Goal: Information Seeking & Learning: Learn about a topic

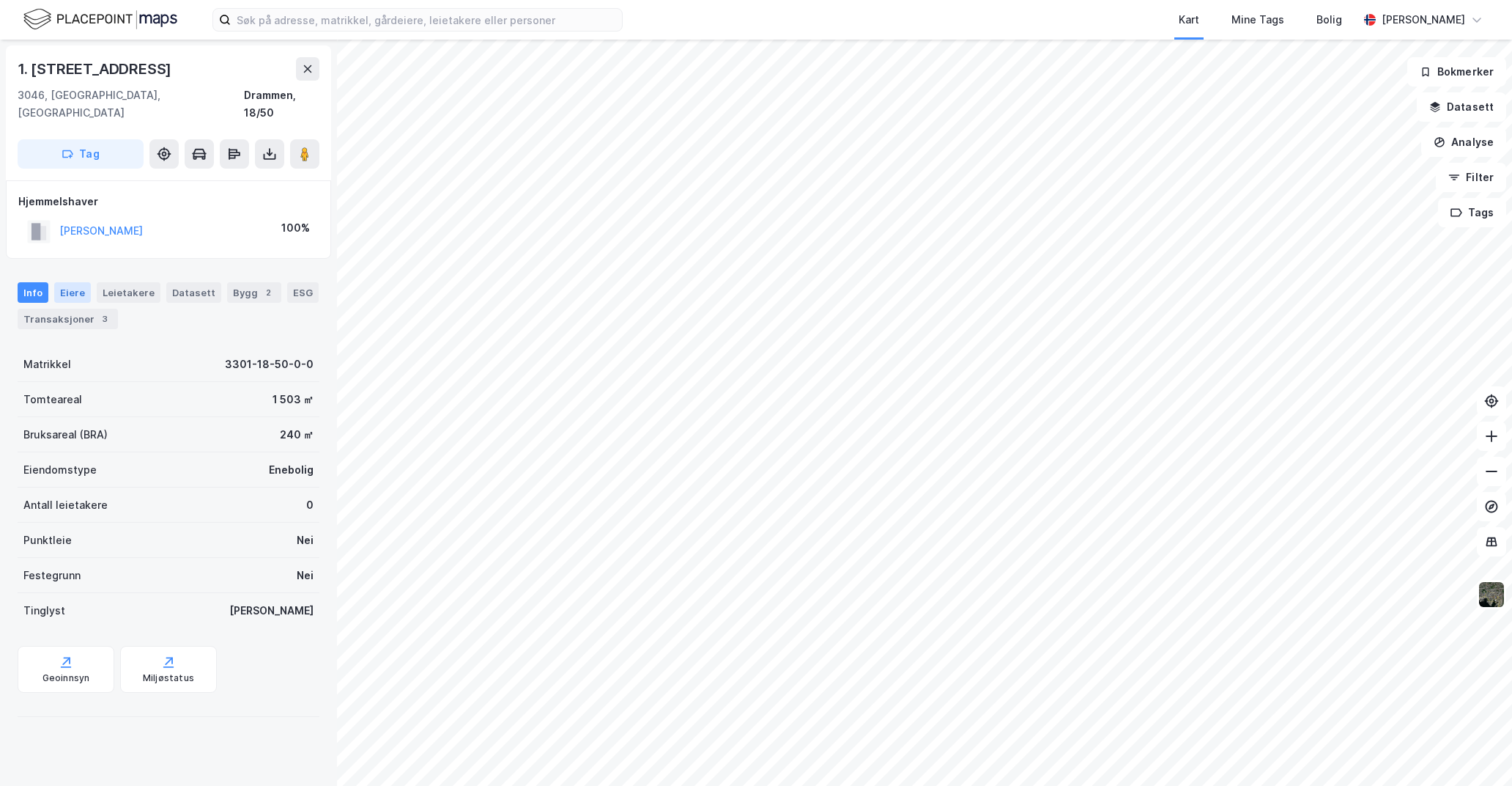
click at [75, 282] on div "Eiere" at bounding box center [72, 292] width 36 height 20
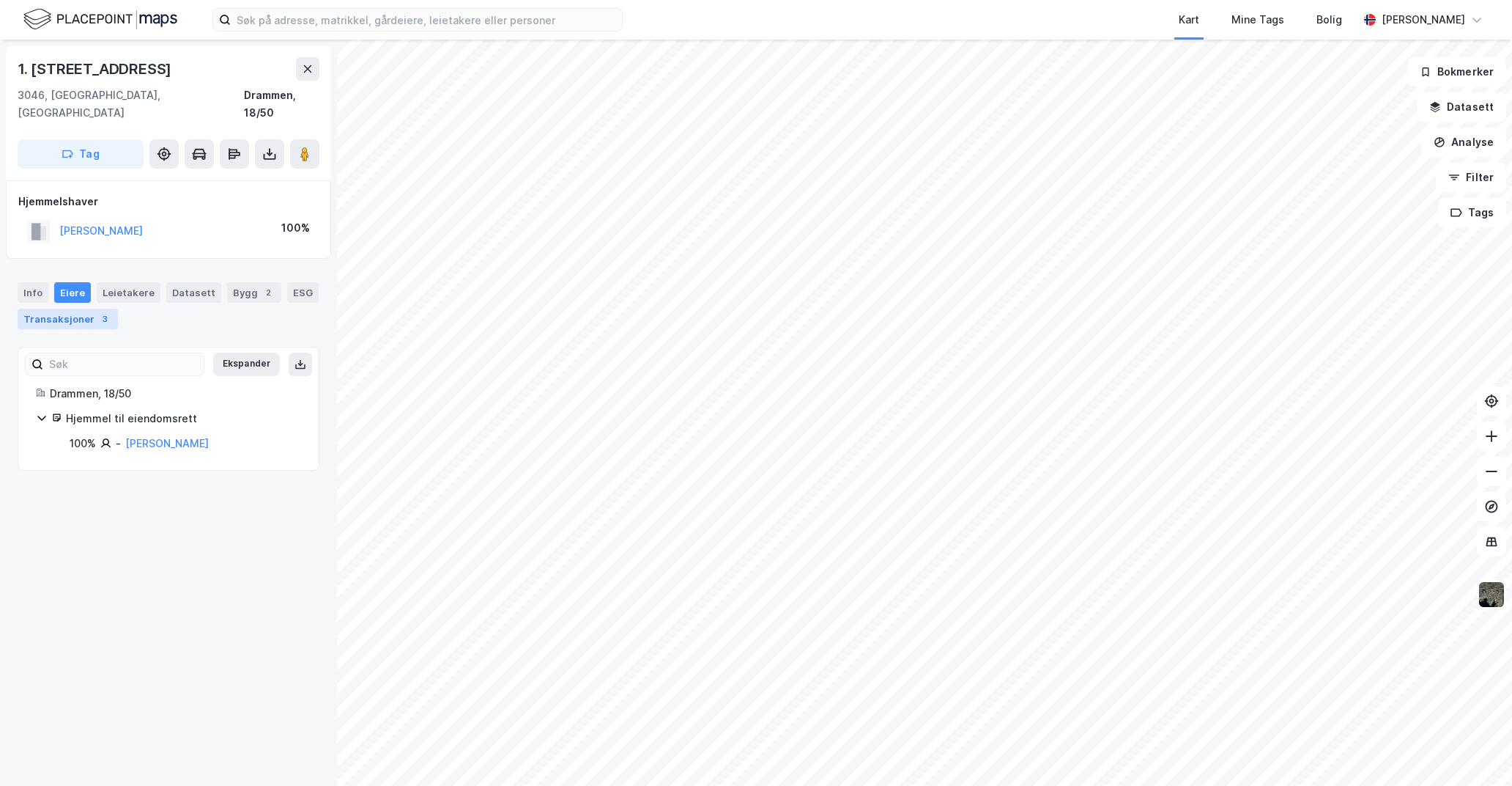
click at [82, 309] on div "Transaksjoner 3" at bounding box center [68, 319] width 101 height 20
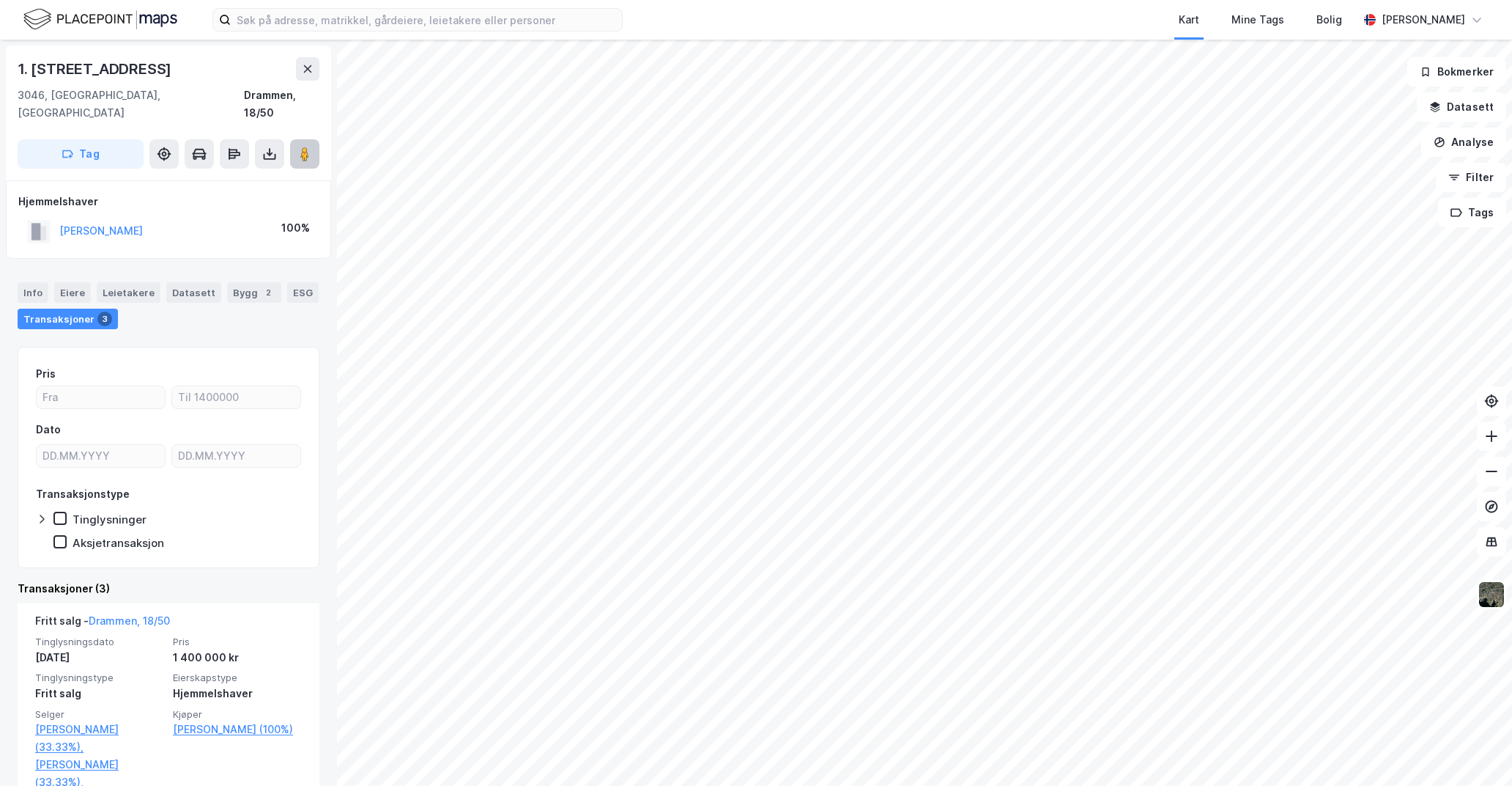
click at [307, 147] on image at bounding box center [305, 154] width 9 height 14
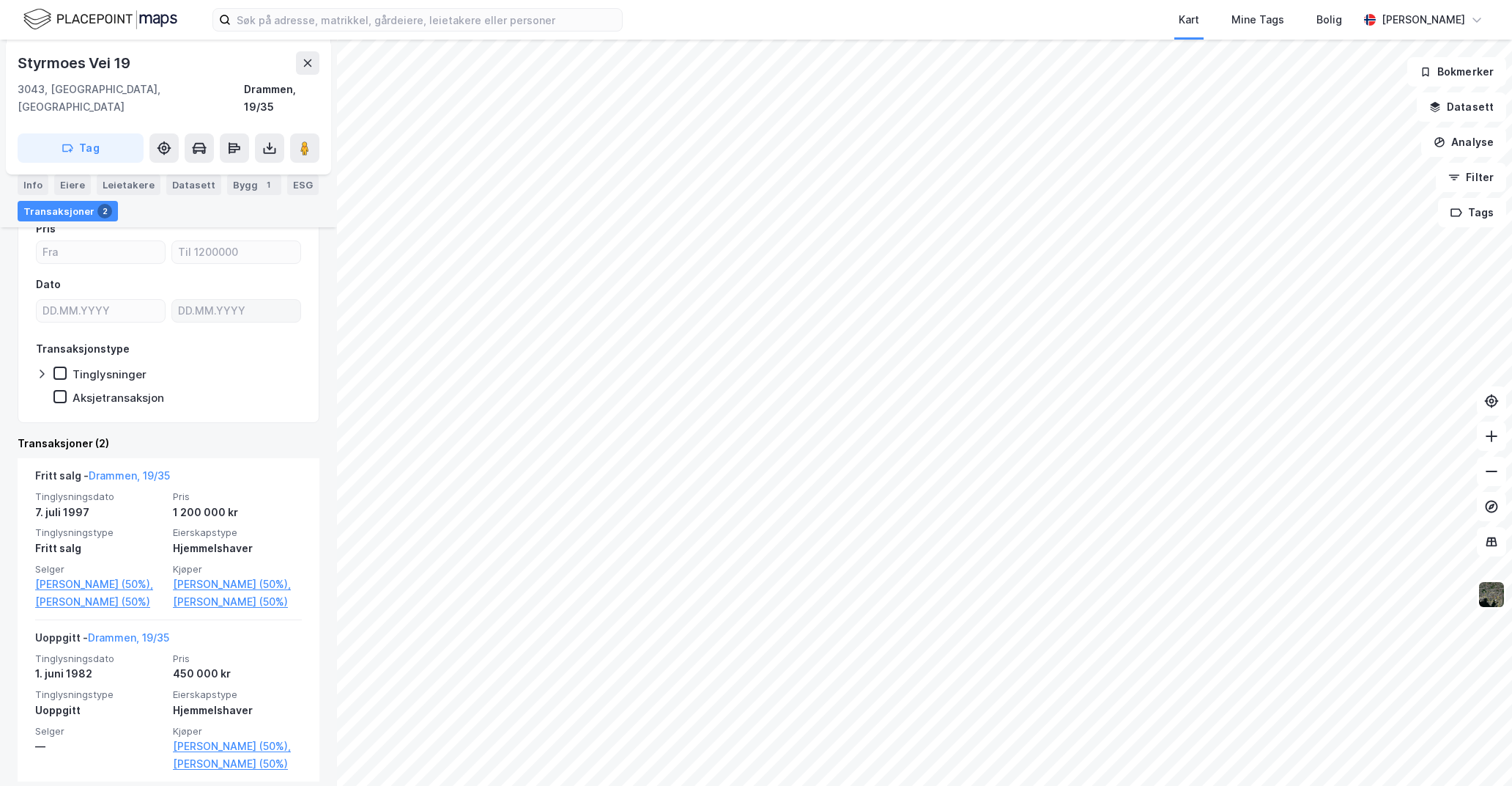
scroll to position [189, 0]
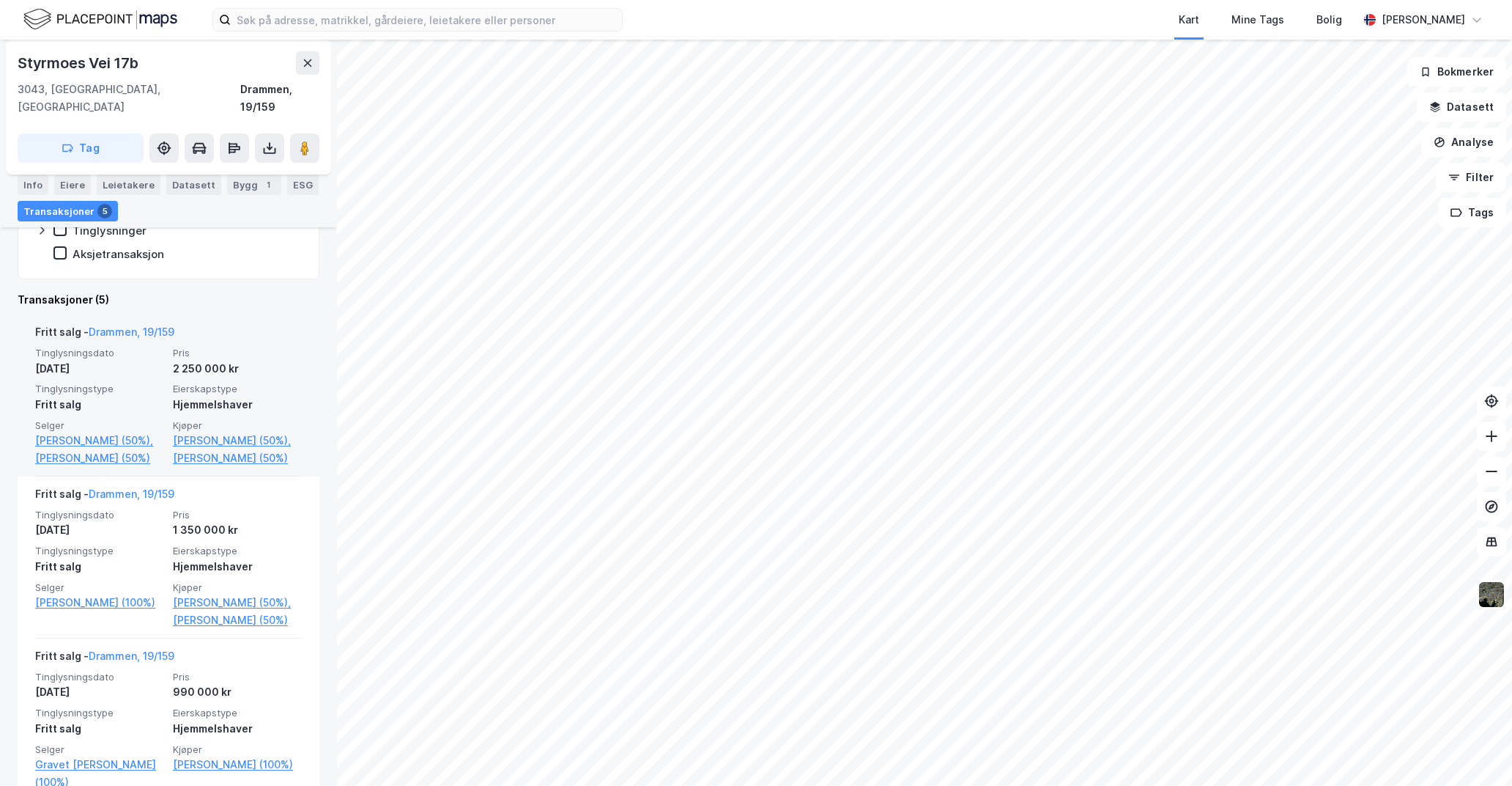
scroll to position [290, 0]
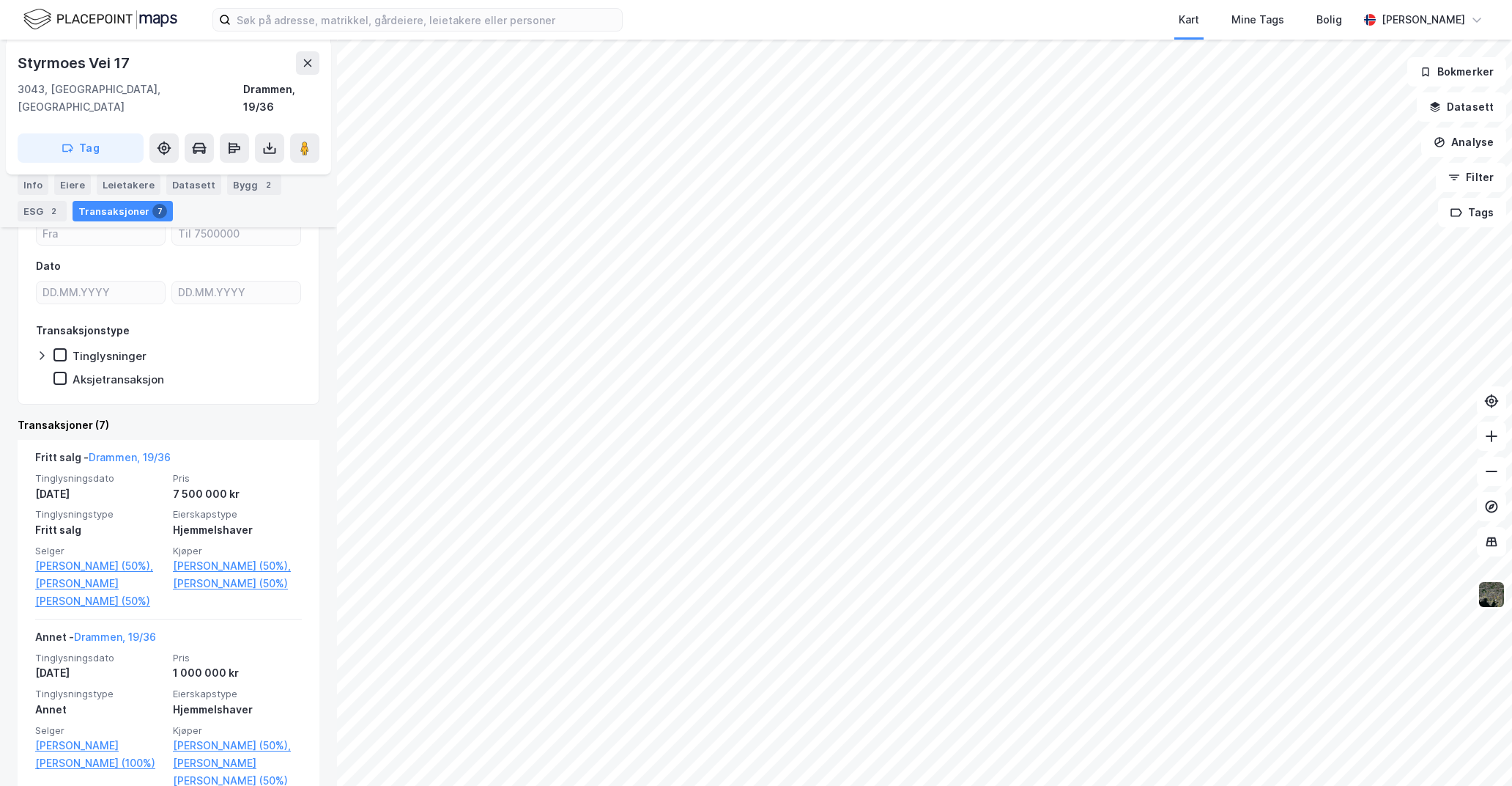
scroll to position [220, 0]
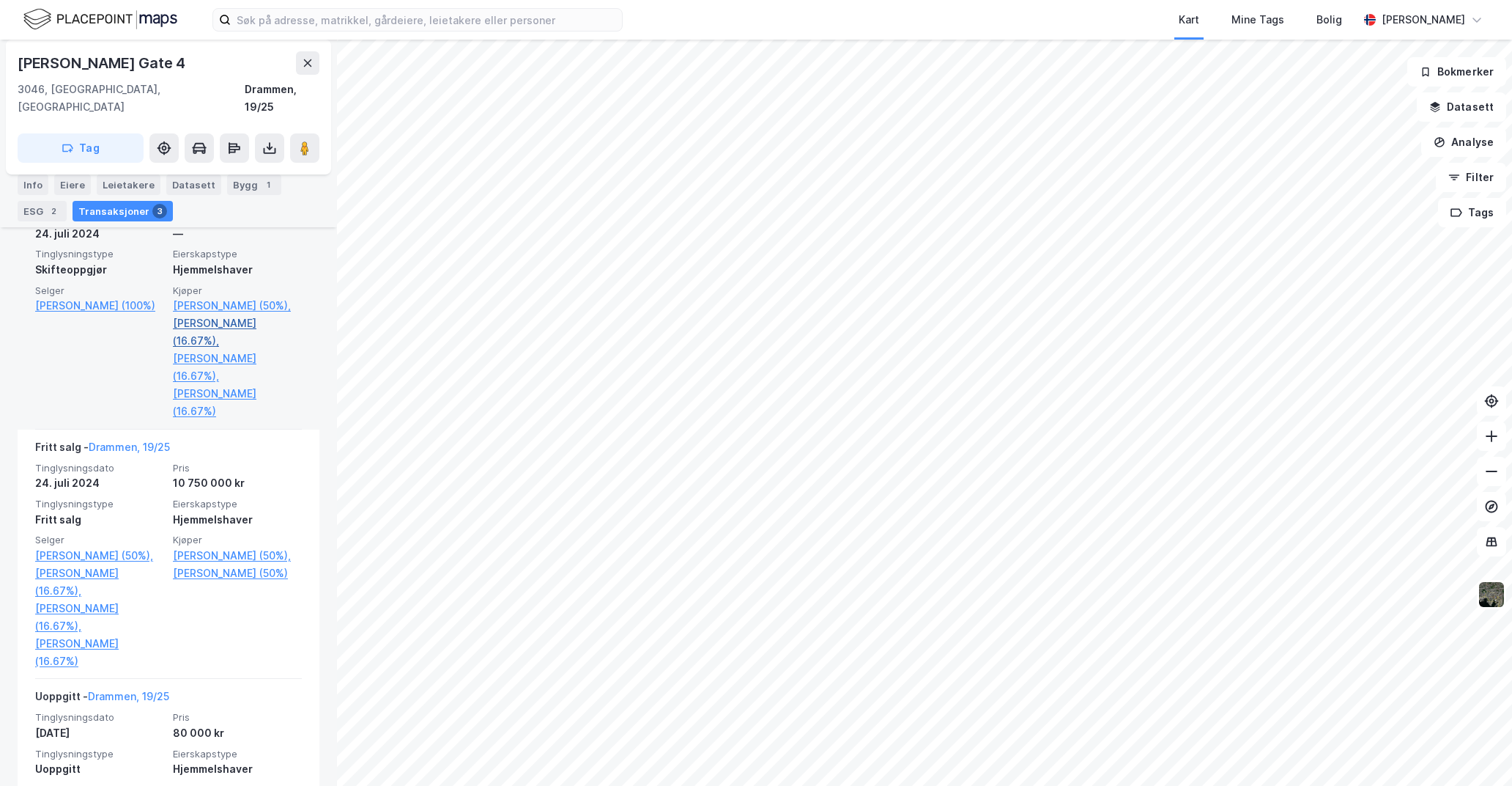
scroll to position [456, 0]
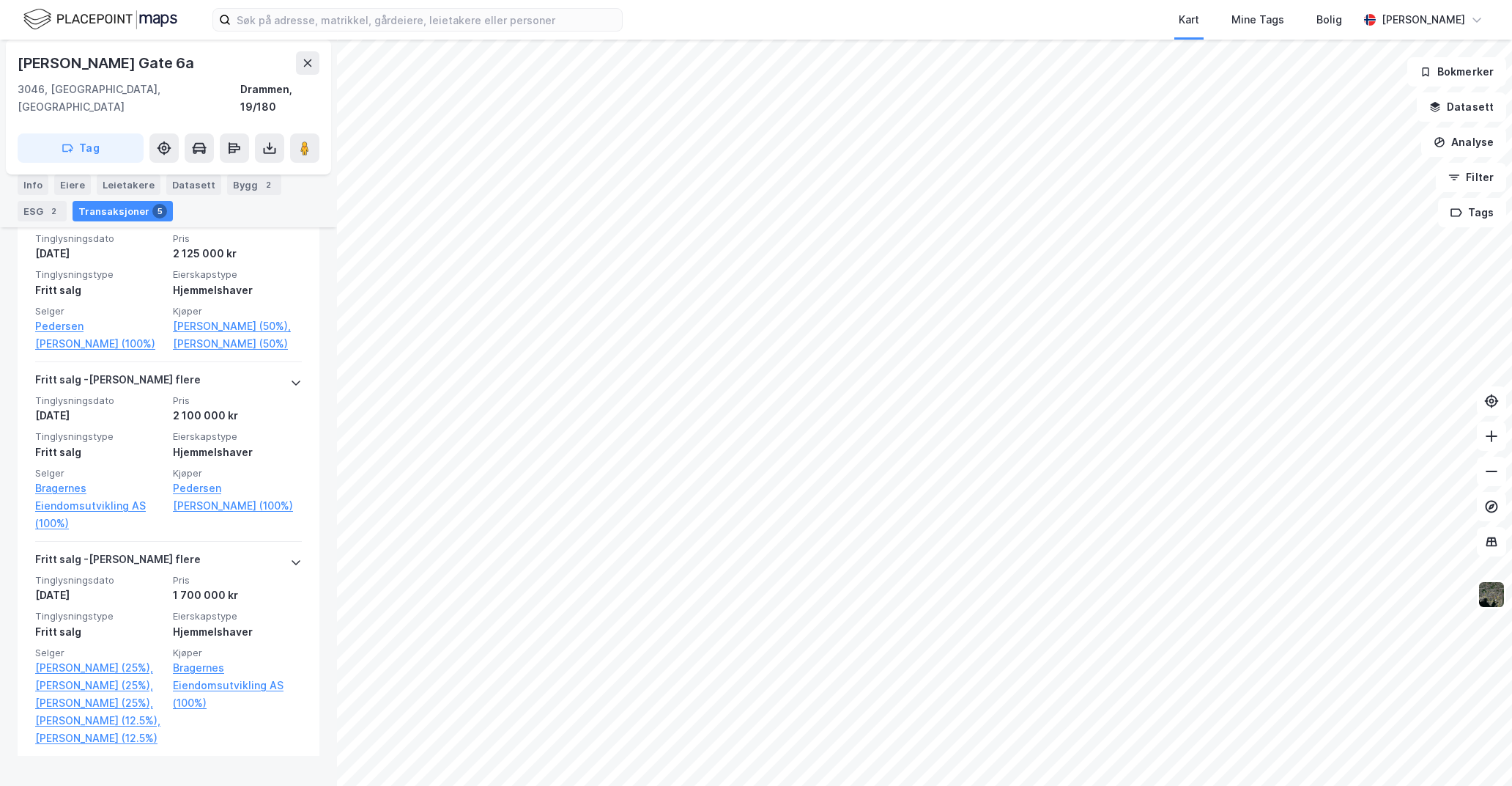
scroll to position [780, 0]
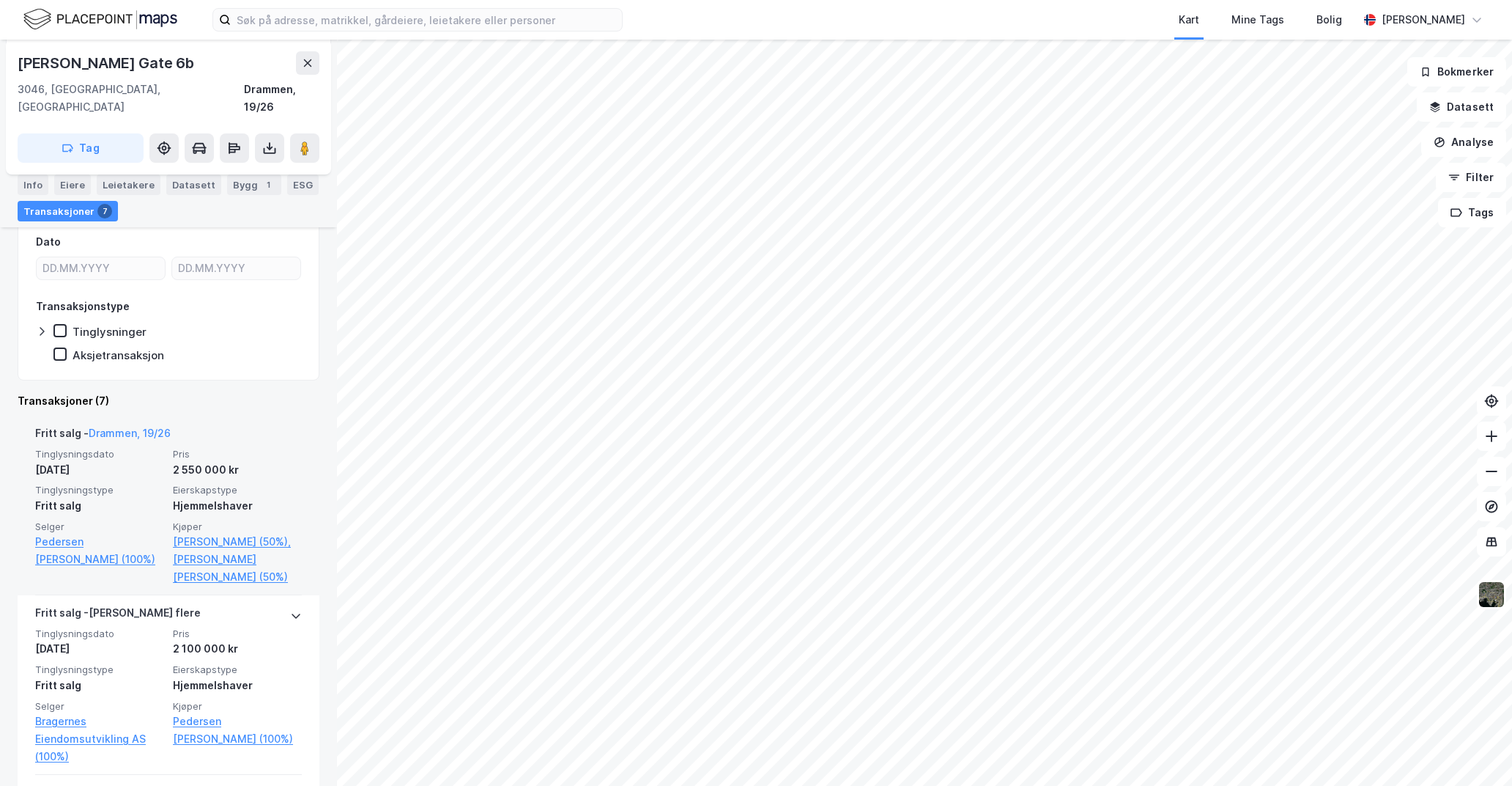
scroll to position [220, 0]
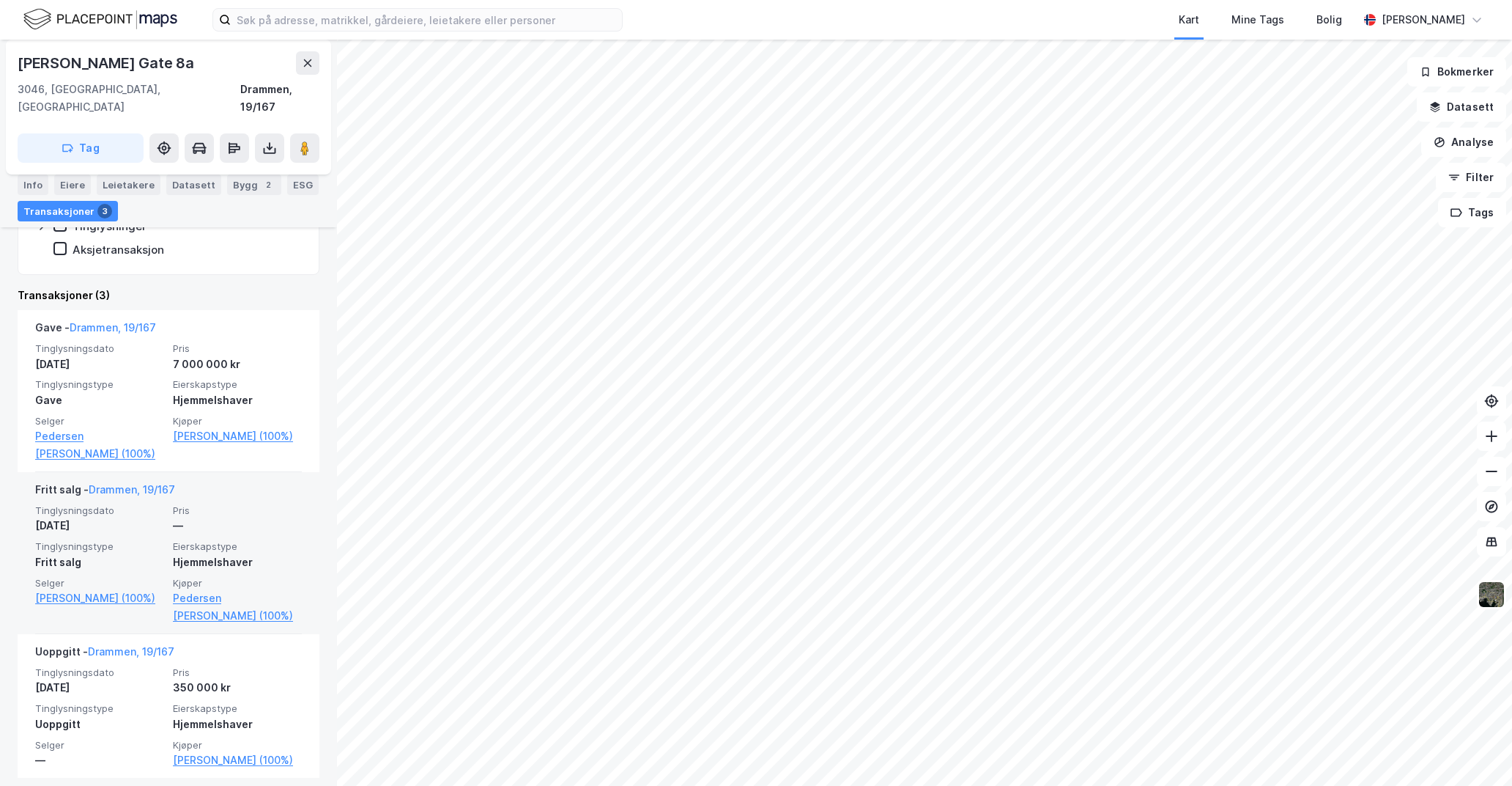
scroll to position [303, 0]
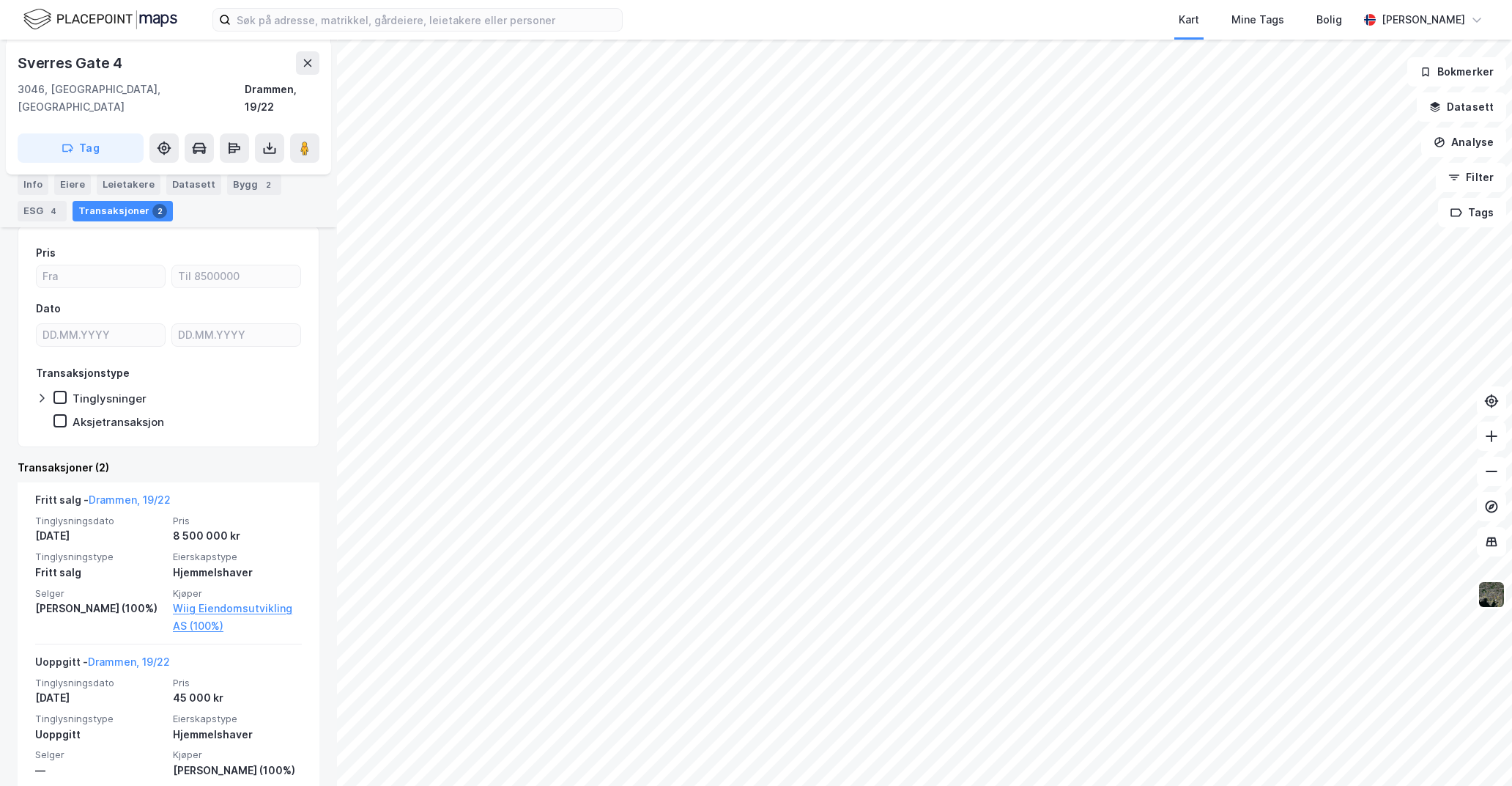
scroll to position [199, 0]
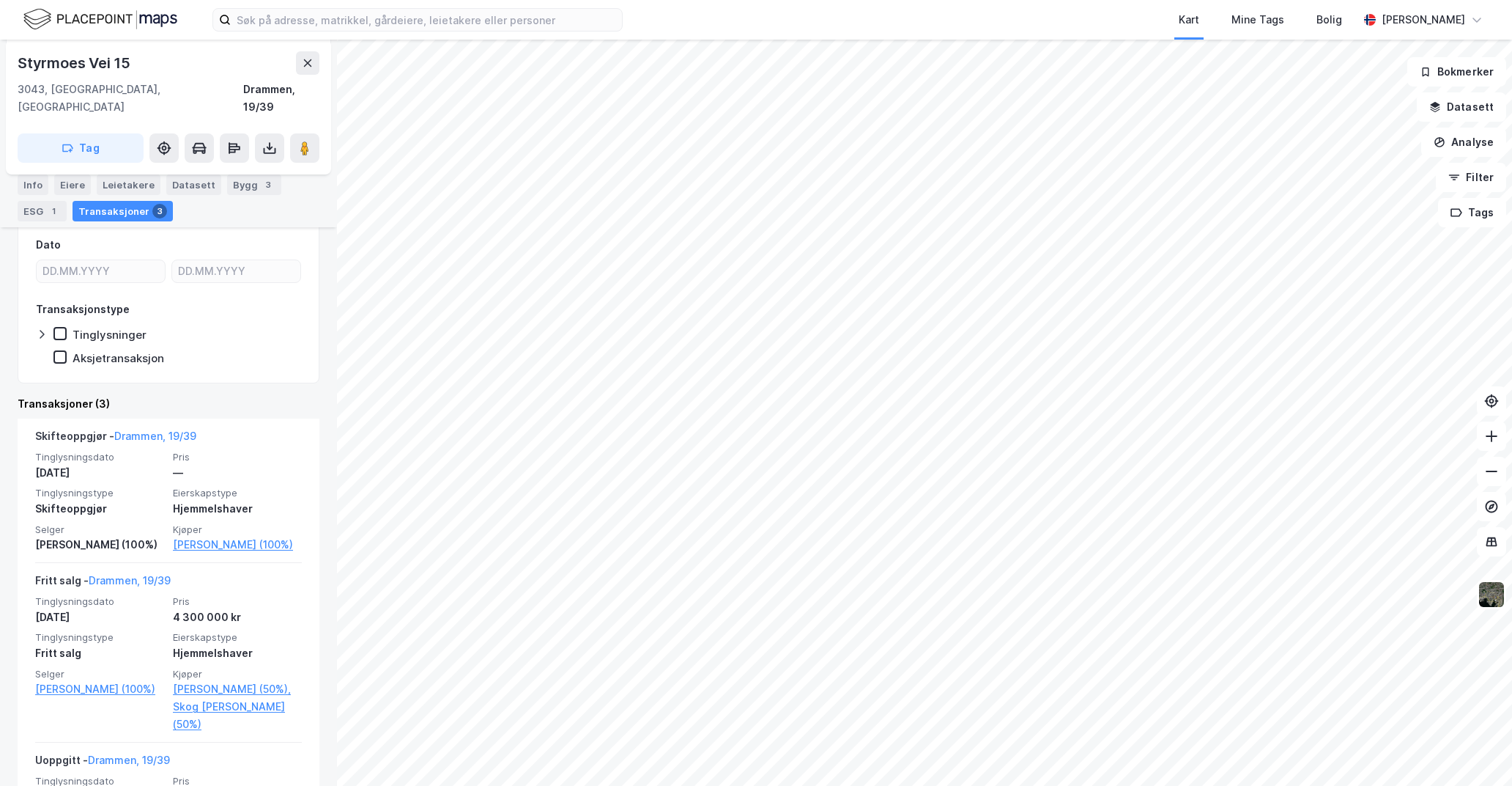
scroll to position [220, 0]
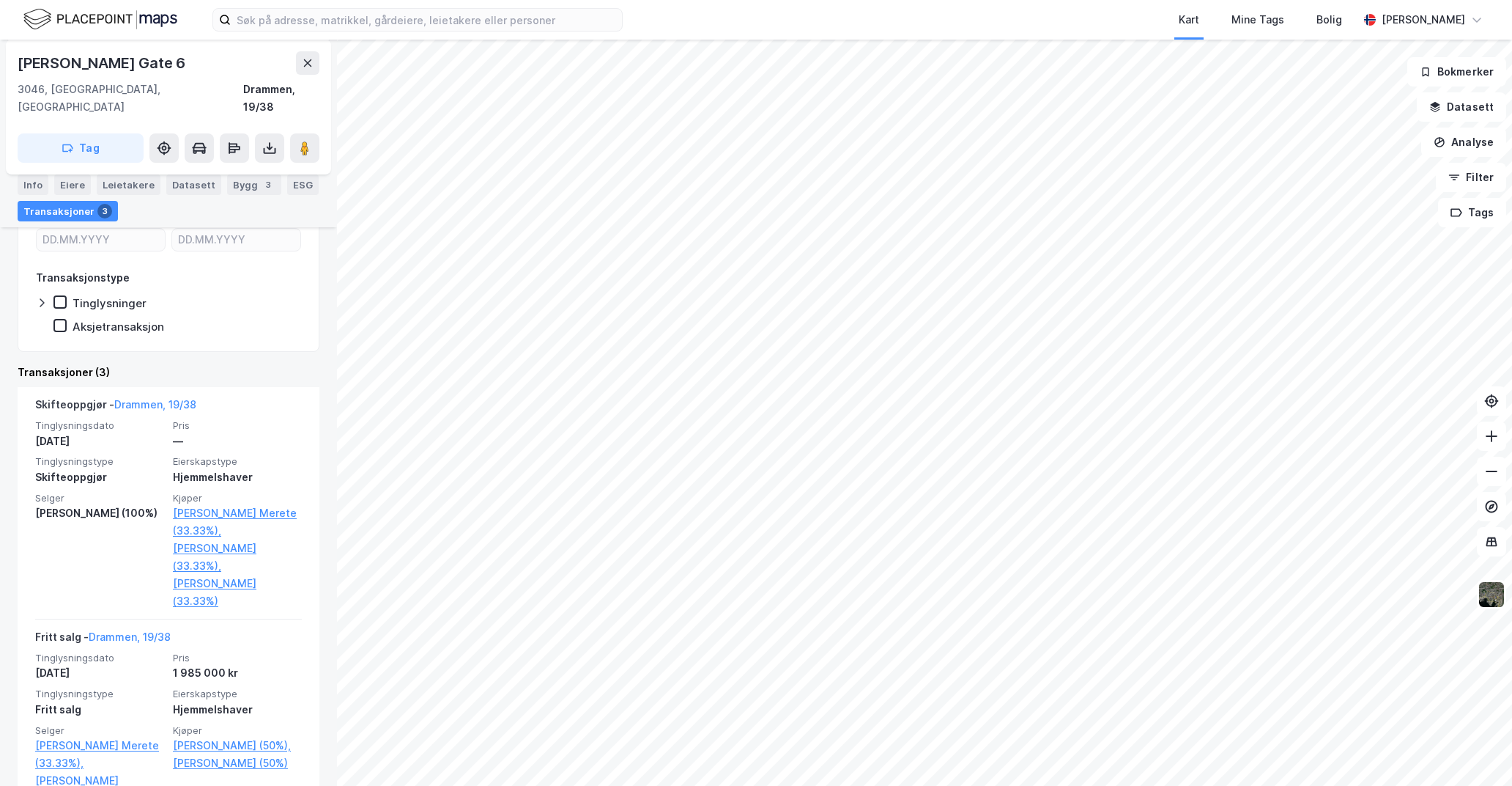
scroll to position [293, 0]
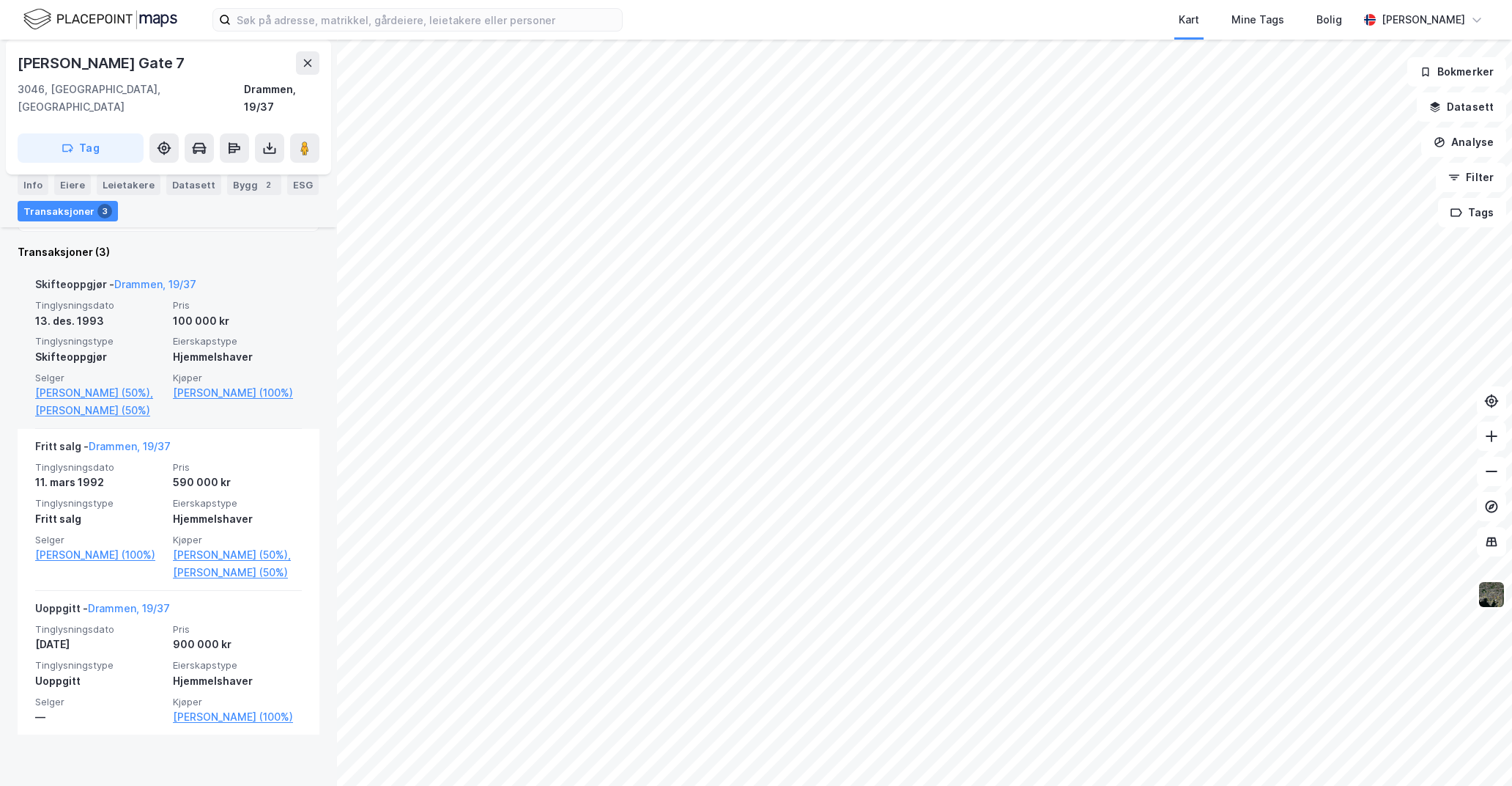
scroll to position [338, 0]
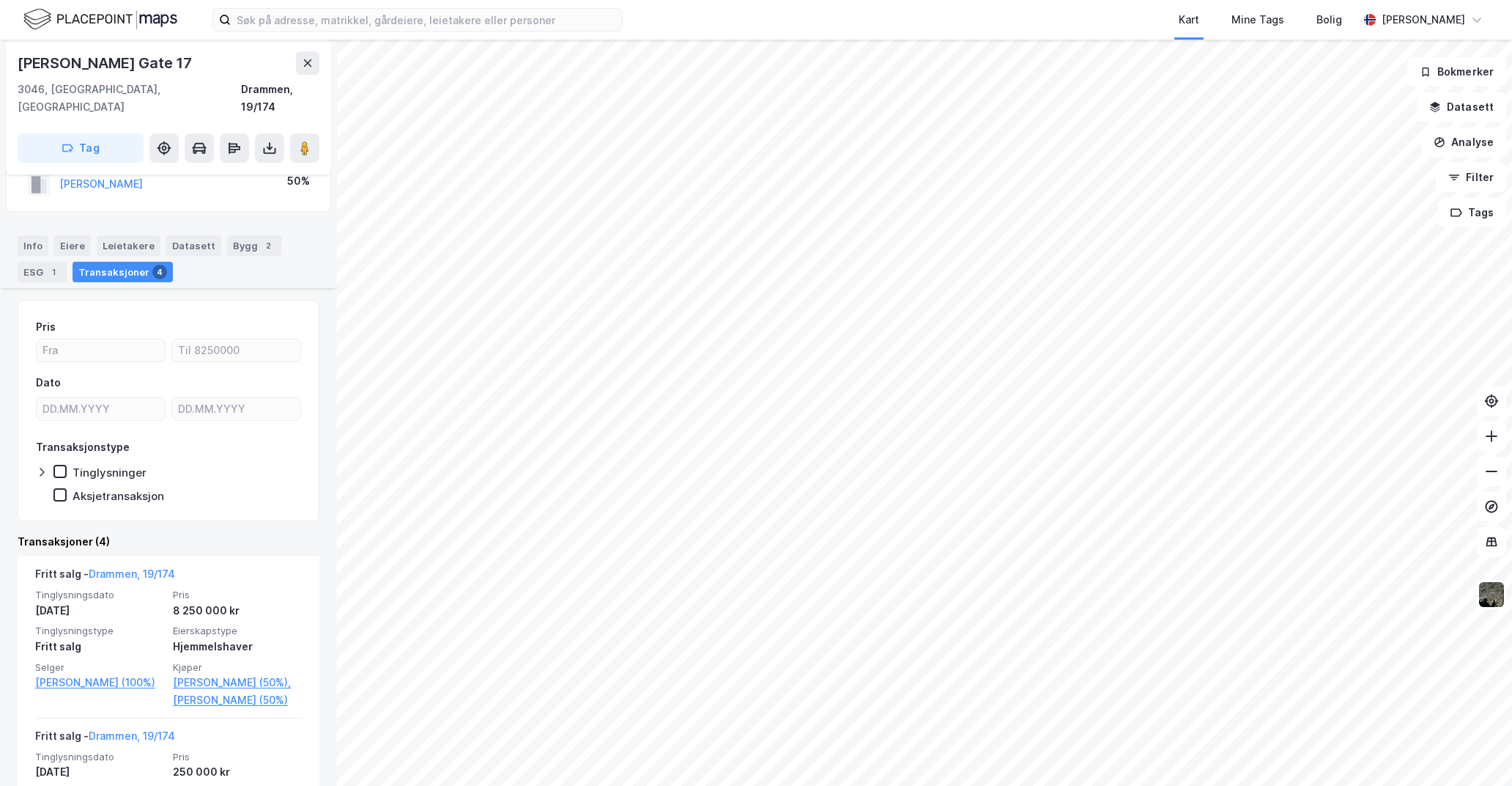
scroll to position [73, 0]
click at [42, 239] on div "Info" at bounding box center [33, 248] width 31 height 20
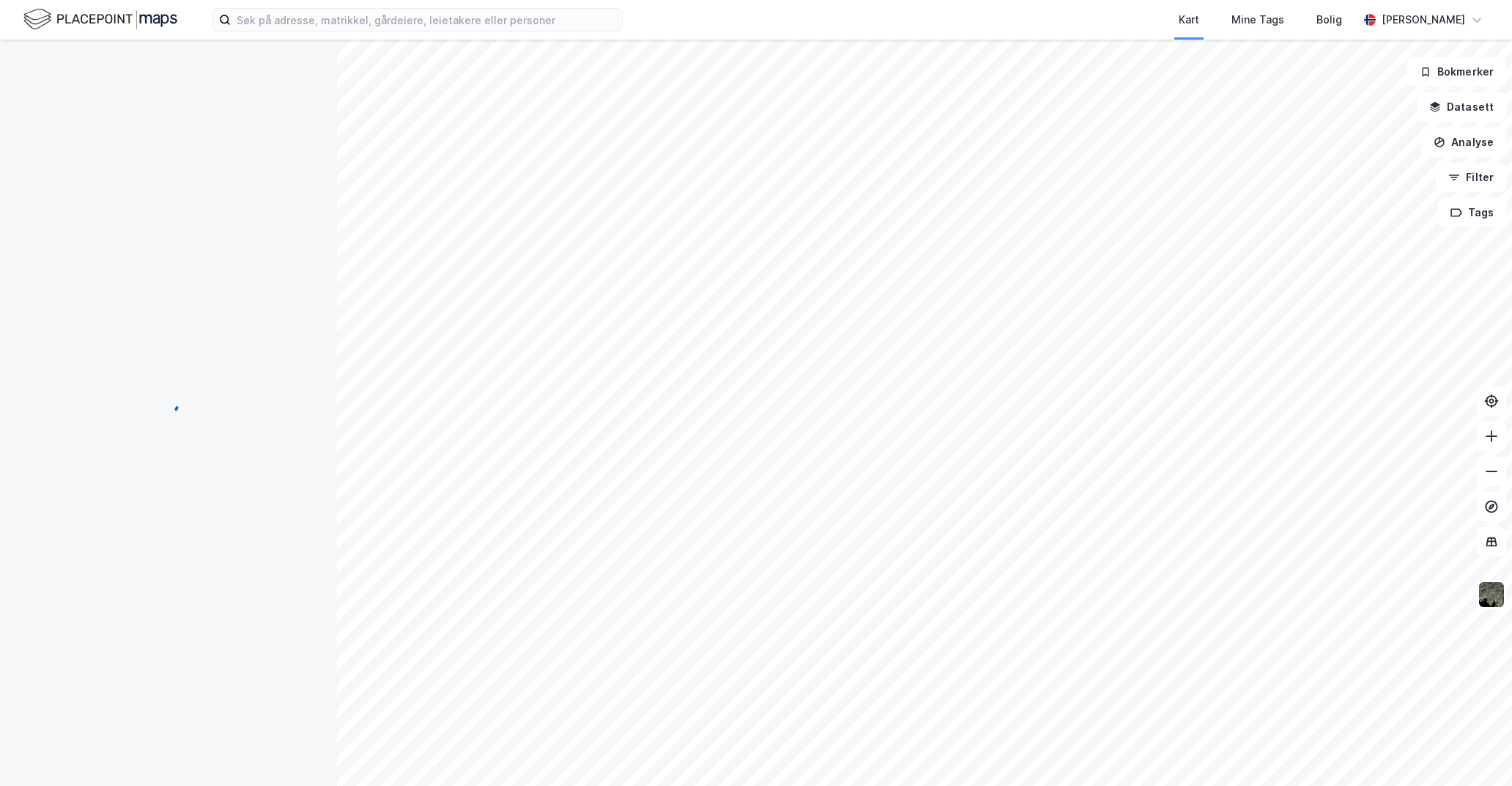
scroll to position [27, 0]
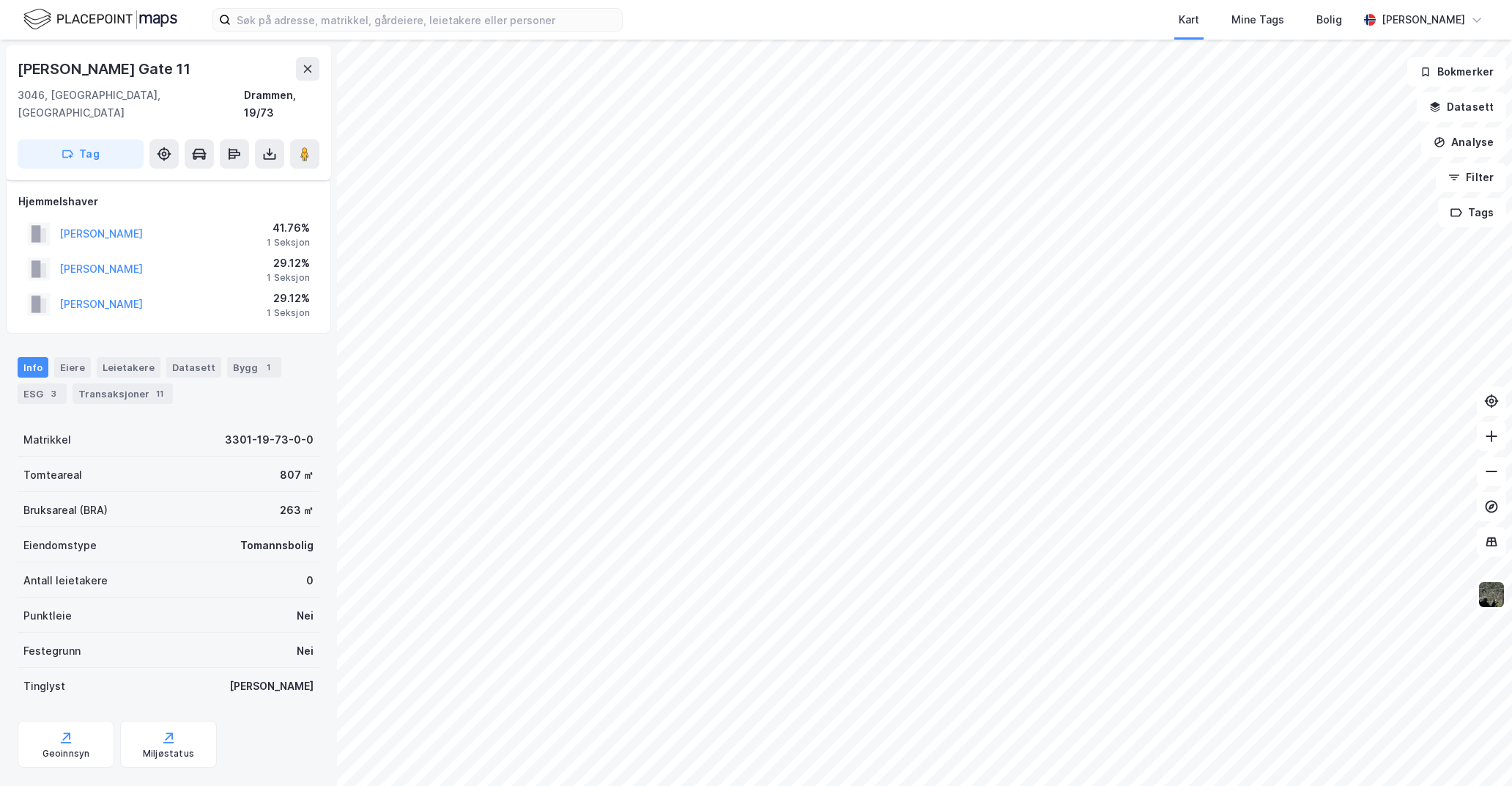
scroll to position [27, 0]
